Goal: Task Accomplishment & Management: Use online tool/utility

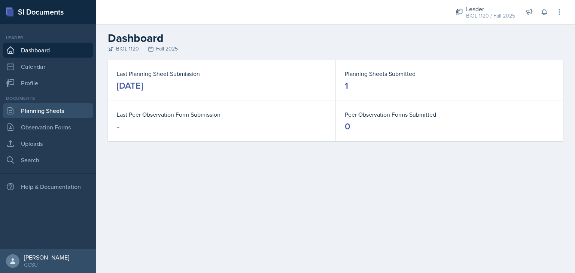
click at [25, 112] on link "Planning Sheets" at bounding box center [48, 110] width 90 height 15
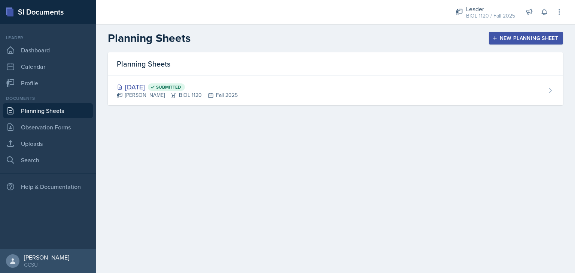
click at [527, 39] on div "New Planning Sheet" at bounding box center [526, 38] width 64 height 6
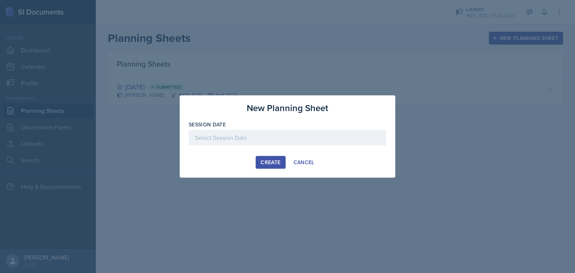
click at [287, 137] on div at bounding box center [288, 138] width 198 height 16
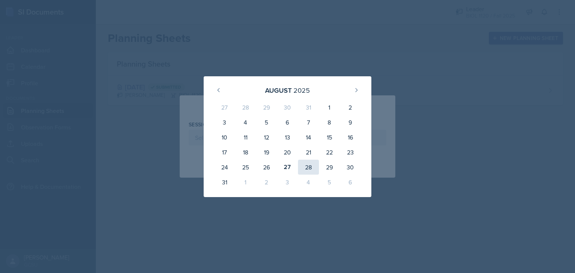
click at [308, 165] on div "28" at bounding box center [308, 167] width 21 height 15
type input "[DATE]"
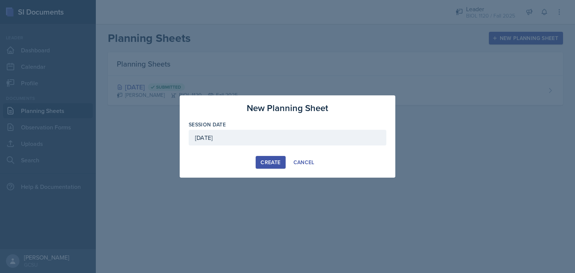
click at [271, 159] on div "Create" at bounding box center [270, 162] width 20 height 6
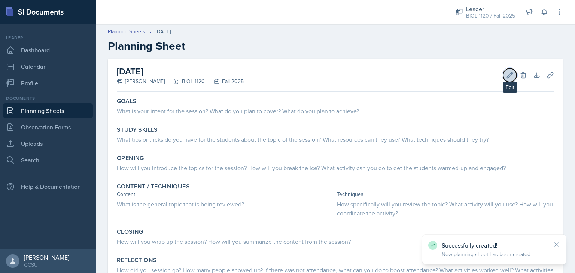
click at [506, 76] on icon at bounding box center [509, 74] width 7 height 7
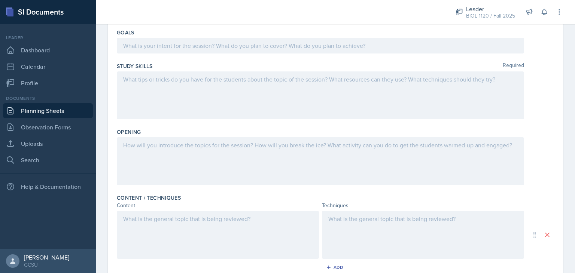
scroll to position [86, 0]
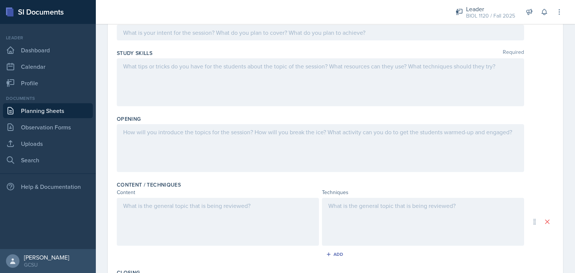
click at [351, 37] on p at bounding box center [320, 32] width 394 height 9
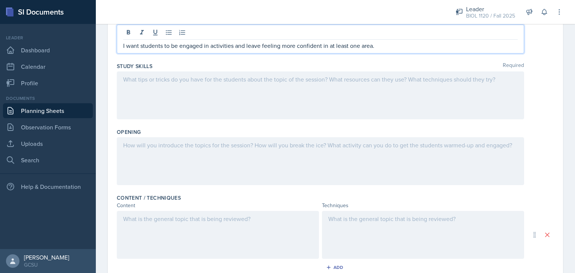
click at [319, 54] on div "Goals I want students to be engaged in activities and leave feeling more confid…" at bounding box center [335, 36] width 437 height 47
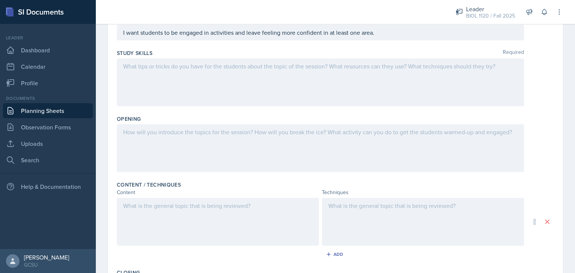
click at [317, 67] on div at bounding box center [320, 82] width 407 height 48
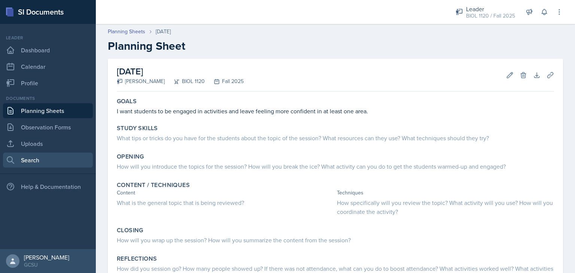
click at [33, 158] on link "Search" at bounding box center [48, 160] width 90 height 15
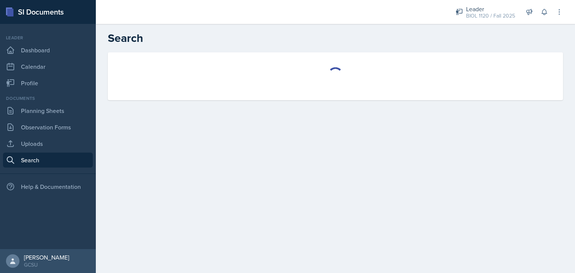
select select "all"
select select "1"
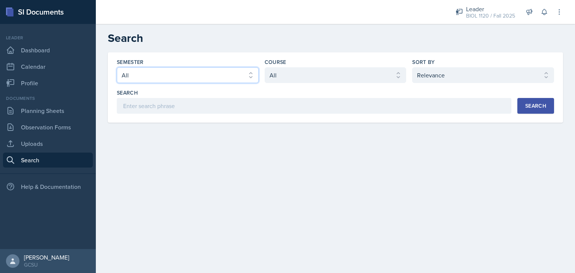
click at [197, 78] on select "Select semester All Fall 2025 Spring 2025 Fall 2024 Spring 2024 Fall 2023 Sprin…" at bounding box center [188, 75] width 142 height 16
select select "838c426c-7ba8-4b05-94c8-22f19dd4c5cc"
click at [117, 67] on select "Select semester All Fall 2025 Spring 2025 Fall 2024 Spring 2024 Fall 2023 Sprin…" at bounding box center [188, 75] width 142 height 16
click at [300, 71] on select "Select course All ACCT 3101 ACCT 3102 ASTR 1000 BIOL 1100 BIOL 1107 BIOL 1108 B…" at bounding box center [336, 75] width 142 height 16
select select "abe17d30-a433-45e5-b329-7df8e9a81b50"
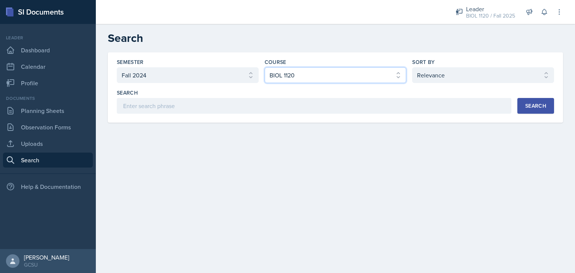
click at [265, 67] on select "Select course All ACCT 3101 ACCT 3102 ASTR 1000 BIOL 1100 BIOL 1107 BIOL 1108 B…" at bounding box center [336, 75] width 142 height 16
click at [457, 75] on select "Select sort by Relevance Document Date (Asc) Document Date (Desc)" at bounding box center [483, 75] width 142 height 16
select select "2"
click at [412, 67] on select "Select sort by Relevance Document Date (Asc) Document Date (Desc)" at bounding box center [483, 75] width 142 height 16
click at [529, 104] on div "Search" at bounding box center [535, 106] width 21 height 6
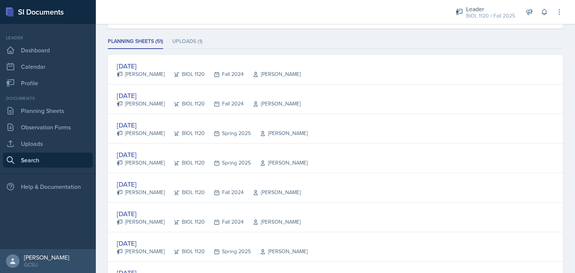
scroll to position [105, 0]
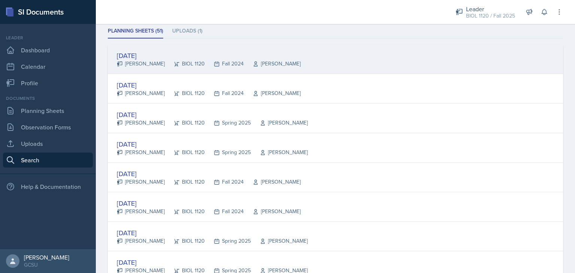
click at [151, 55] on div "[DATE]" at bounding box center [209, 56] width 184 height 10
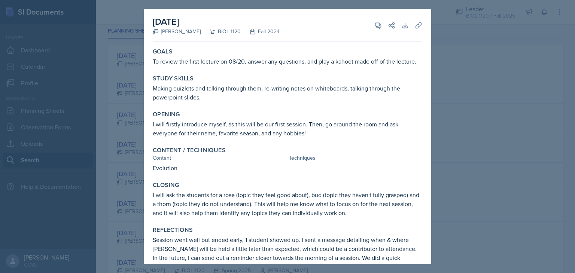
click at [446, 100] on div at bounding box center [287, 136] width 575 height 273
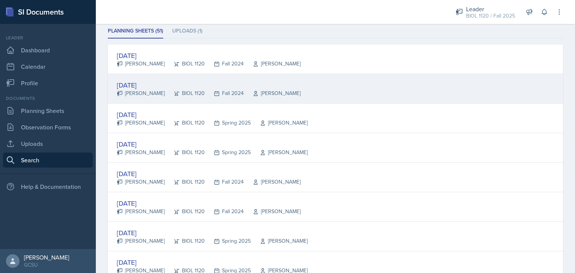
click at [144, 82] on div "[DATE]" at bounding box center [209, 85] width 184 height 10
